Goal: Task Accomplishment & Management: Use online tool/utility

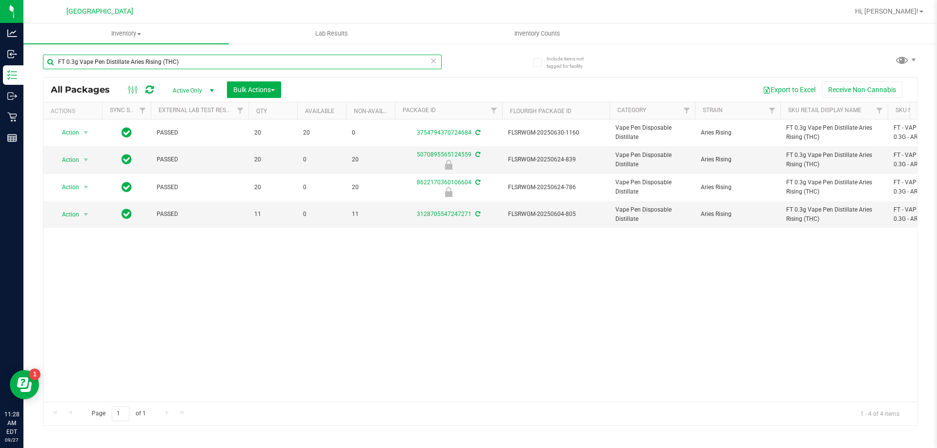
click at [172, 57] on input "FT 0.3g Vape Pen Distillate Aries Rising (THC)" at bounding box center [242, 62] width 399 height 15
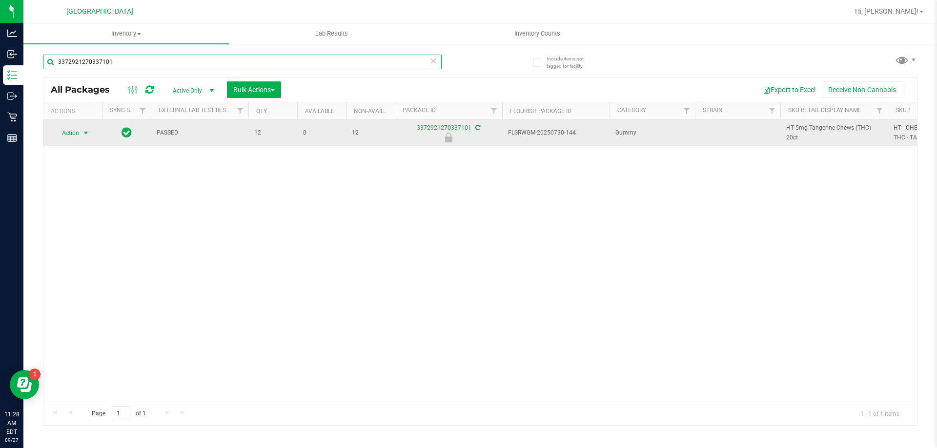
type input "3372921270337101"
click at [74, 132] on span "Action" at bounding box center [66, 133] width 26 height 14
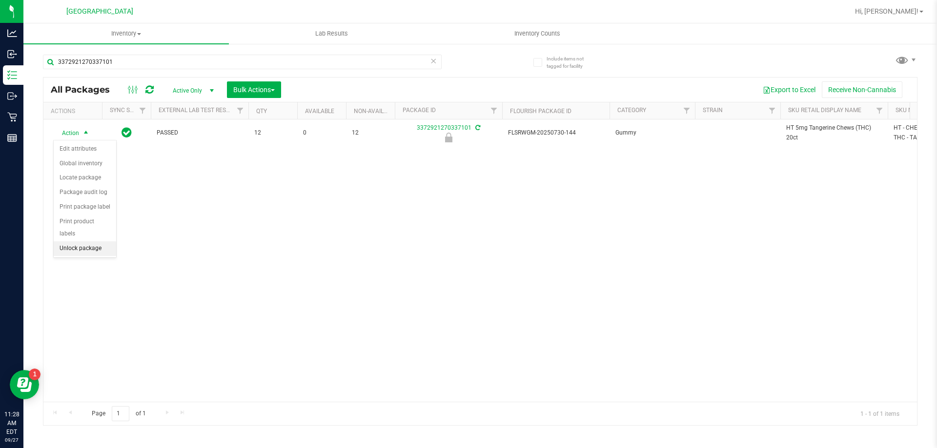
click at [95, 242] on li "Unlock package" at bounding box center [85, 249] width 62 height 15
click at [436, 57] on icon at bounding box center [433, 61] width 7 height 12
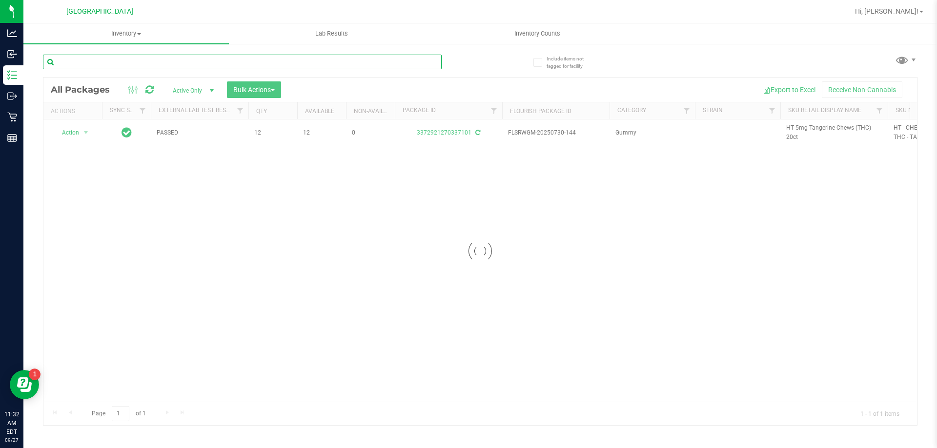
click at [382, 61] on input "text" at bounding box center [242, 62] width 399 height 15
click at [81, 64] on input "2480091270421978" at bounding box center [242, 62] width 399 height 15
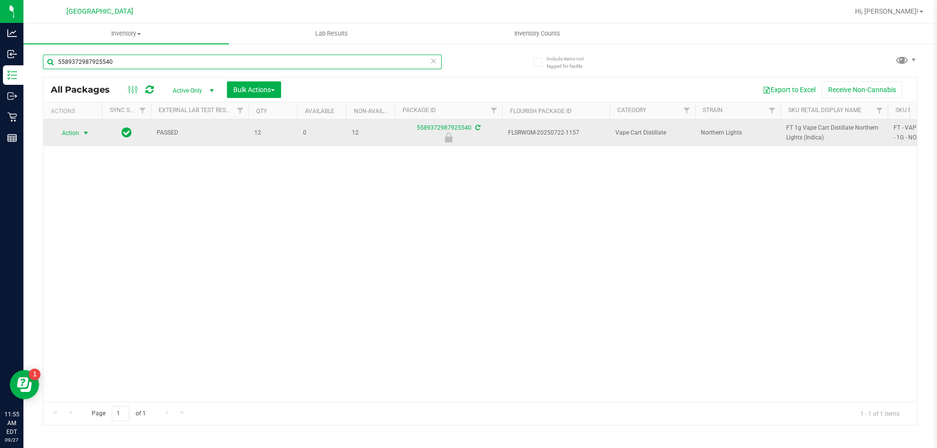
type input "5589372987925540"
click at [71, 136] on span "Action" at bounding box center [66, 133] width 26 height 14
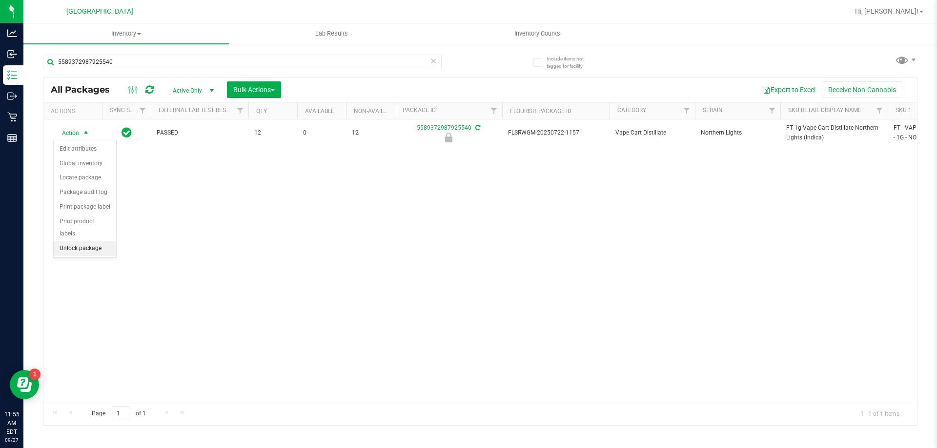
click at [77, 242] on li "Unlock package" at bounding box center [85, 249] width 62 height 15
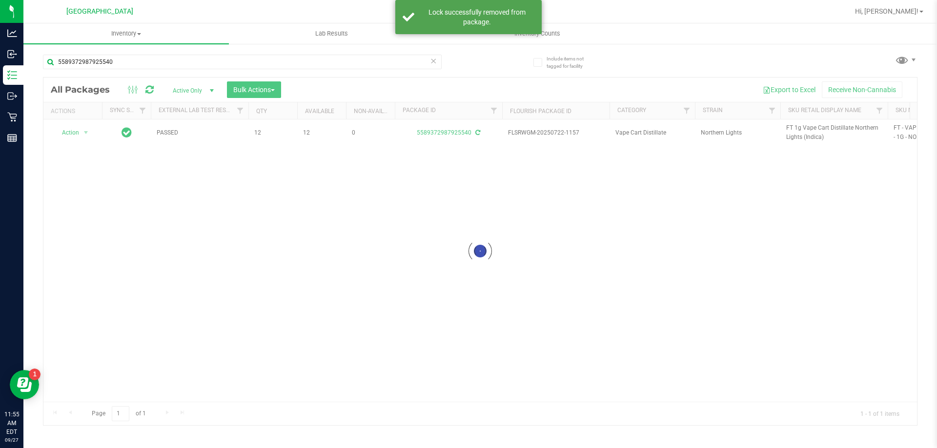
click at [797, 126] on div at bounding box center [479, 252] width 873 height 348
click at [797, 126] on span "FT 1g Vape Cart Distillate Northern Lights (Indica)" at bounding box center [834, 132] width 96 height 19
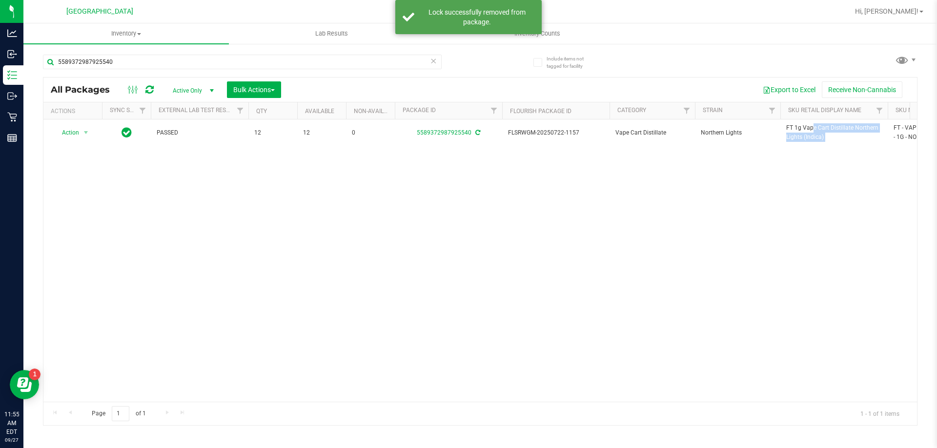
copy tr "FT 1g Vape Cart Distillate Northern Lights (Indica)"
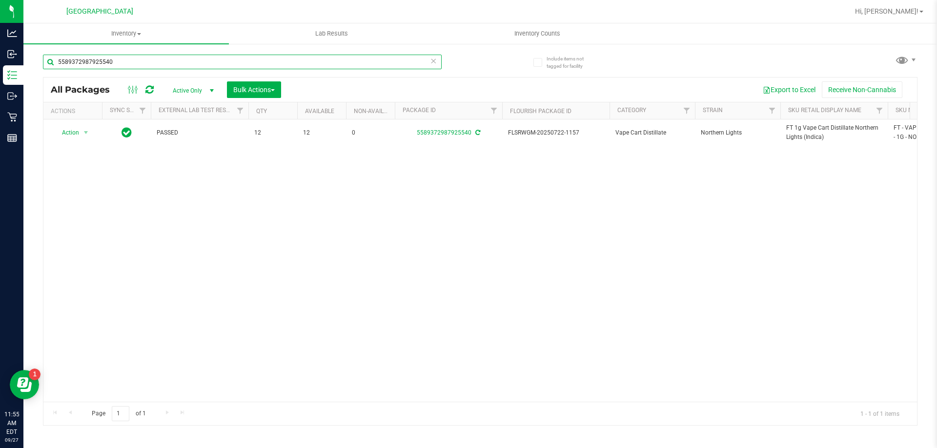
click at [171, 62] on input "5589372987925540" at bounding box center [242, 62] width 399 height 15
paste input "FT 1g Vape Cart Distillate Northern Lights (Indica)"
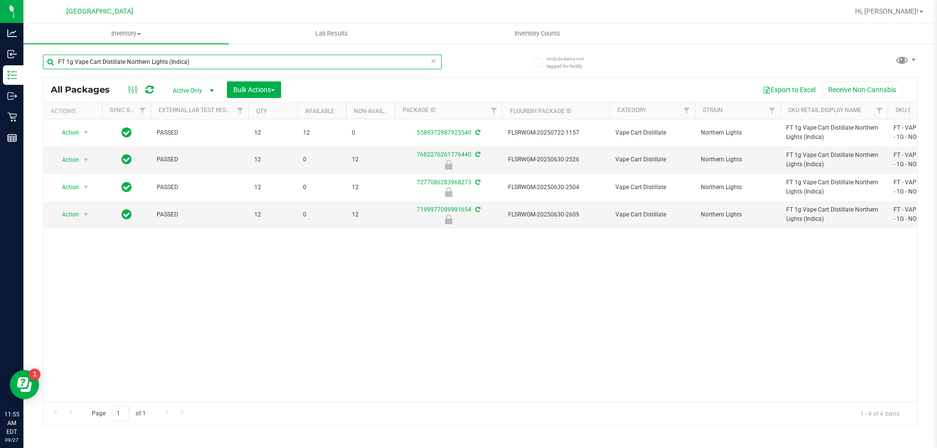
click at [228, 63] on input "FT 1g Vape Cart Distillate Northern Lights (Indica)" at bounding box center [242, 62] width 399 height 15
type input "wzl"
